Goal: Information Seeking & Learning: Learn about a topic

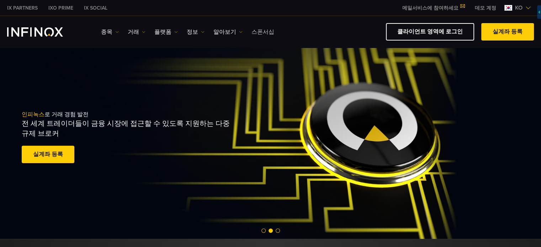
click at [251, 33] on link "스폰서십" at bounding box center [262, 32] width 23 height 9
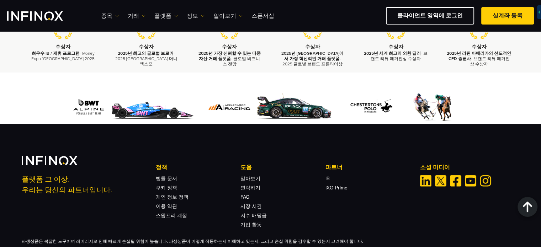
scroll to position [1227, 0]
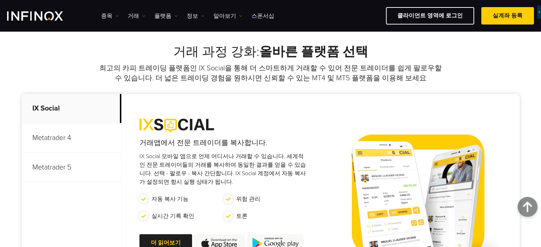
scroll to position [273, 0]
